Goal: Check status: Check status

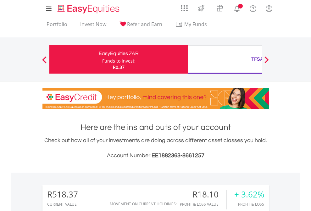
scroll to position [60, 99]
click at [102, 59] on div "Funds to invest:" at bounding box center [118, 61] width 33 height 6
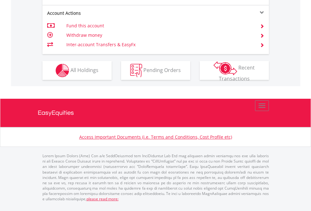
scroll to position [640, 0]
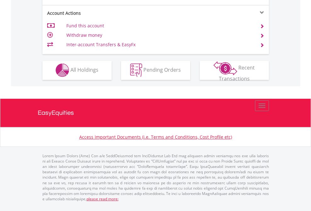
scroll to position [588, 0]
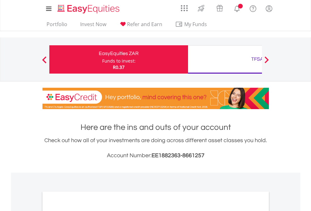
scroll to position [378, 0]
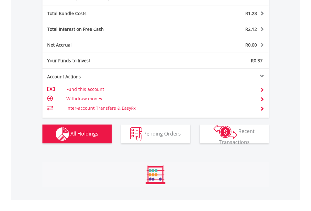
scroll to position [749, 0]
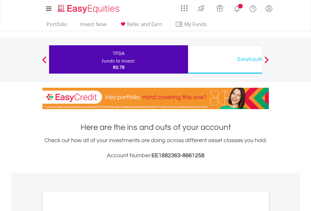
scroll to position [378, 0]
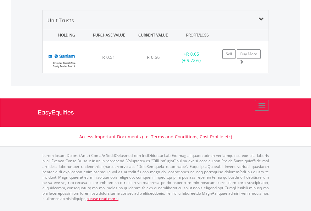
scroll to position [45, 0]
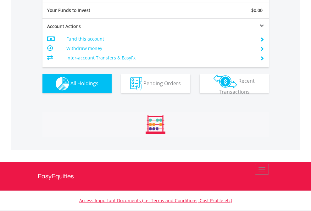
scroll to position [60, 99]
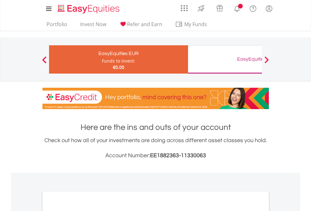
scroll to position [378, 0]
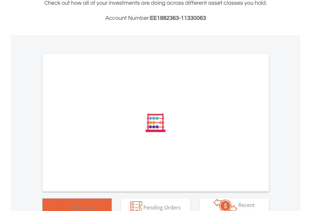
click at [70, 204] on span "All Holdings" at bounding box center [84, 207] width 28 height 7
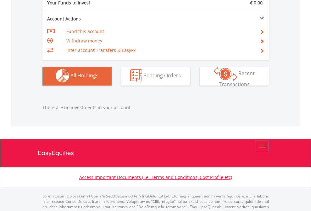
scroll to position [622, 0]
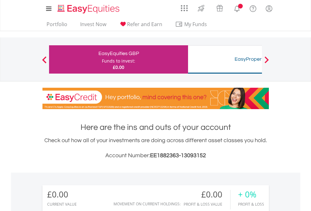
scroll to position [60, 99]
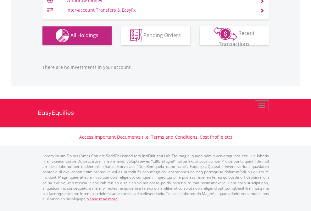
scroll to position [622, 0]
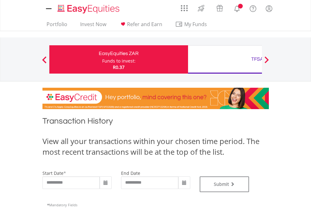
type input "**********"
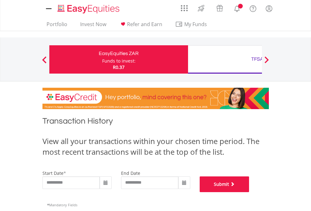
click at [249, 192] on button "Submit" at bounding box center [225, 184] width 50 height 16
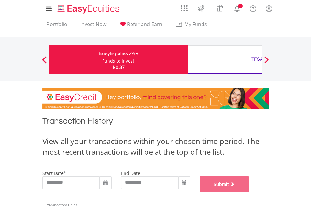
scroll to position [255, 0]
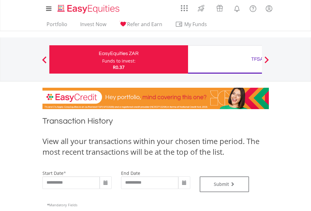
click at [225, 59] on div "TFSA" at bounding box center [257, 59] width 131 height 9
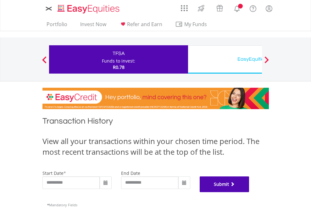
click at [249, 192] on button "Submit" at bounding box center [225, 184] width 50 height 16
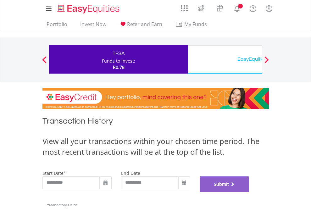
scroll to position [255, 0]
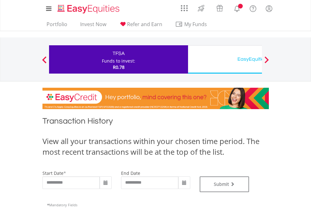
click at [225, 59] on div "EasyEquities USD" at bounding box center [257, 59] width 131 height 9
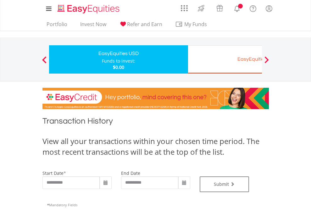
type input "**********"
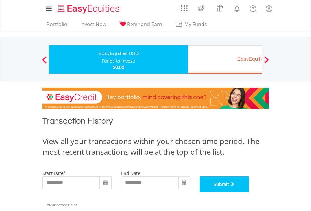
click at [249, 192] on button "Submit" at bounding box center [225, 184] width 50 height 16
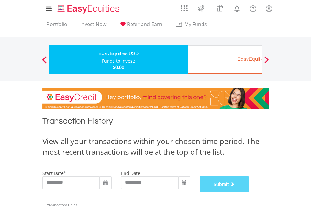
scroll to position [255, 0]
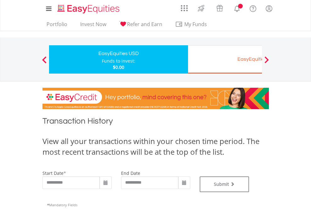
click at [225, 59] on div "EasyEquities EUR" at bounding box center [257, 59] width 131 height 9
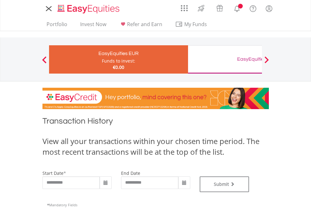
type input "**********"
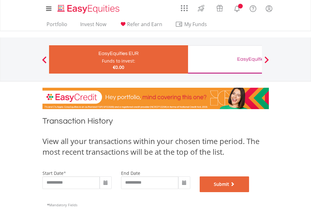
click at [249, 192] on button "Submit" at bounding box center [225, 184] width 50 height 16
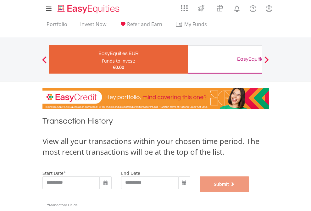
scroll to position [255, 0]
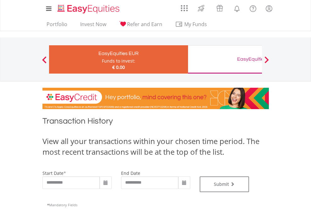
click at [225, 59] on div "EasyEquities GBP" at bounding box center [257, 59] width 131 height 9
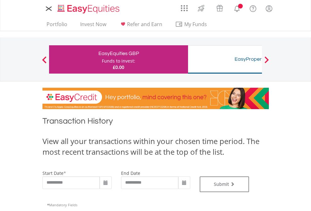
type input "**********"
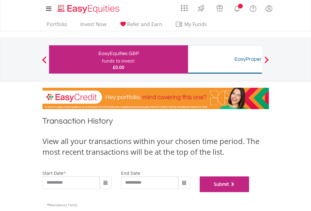
click at [249, 192] on button "Submit" at bounding box center [225, 184] width 50 height 16
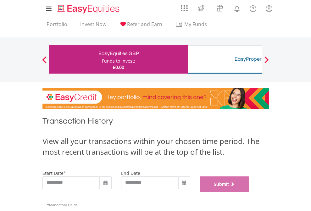
scroll to position [255, 0]
